Goal: Check status: Check status

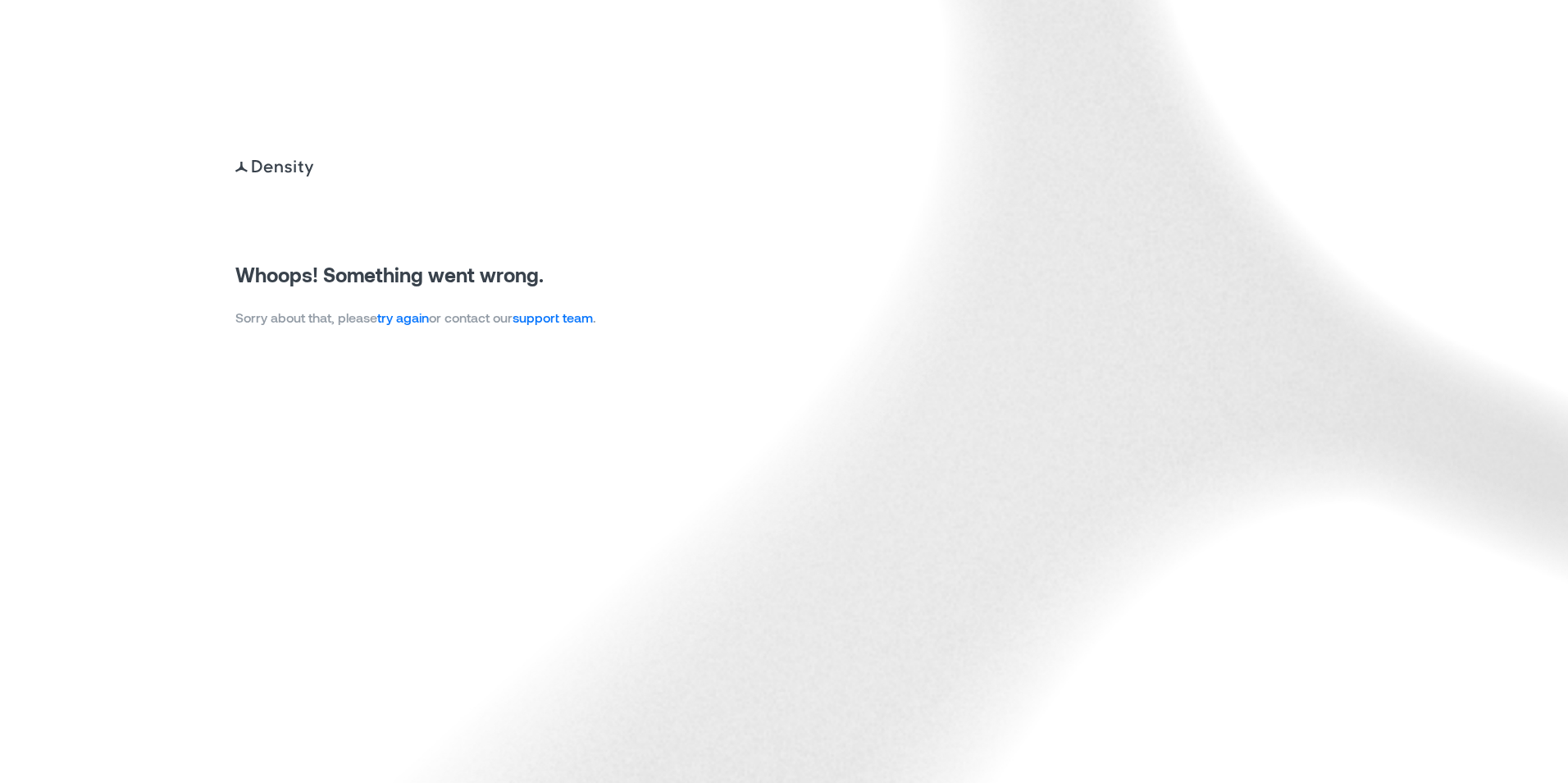
click at [414, 321] on link "try again" at bounding box center [403, 317] width 52 height 16
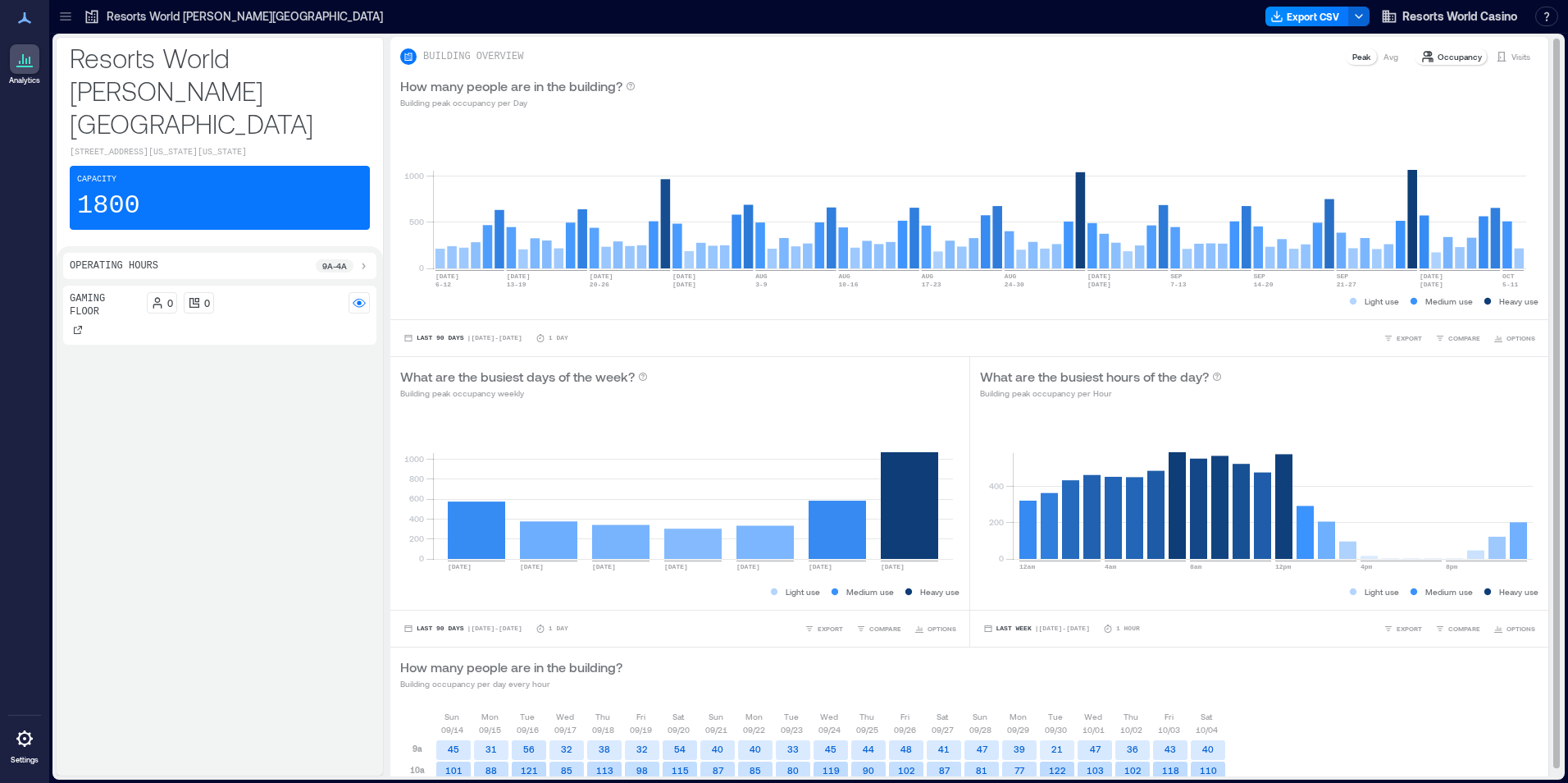
click at [1512, 56] on p "Visits" at bounding box center [1521, 56] width 19 height 13
